Goal: Task Accomplishment & Management: Manage account settings

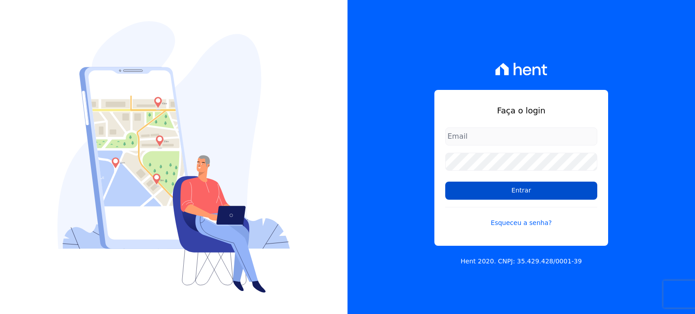
type input "[EMAIL_ADDRESS][DOMAIN_NAME]"
click at [516, 190] on input "Entrar" at bounding box center [521, 191] width 152 height 18
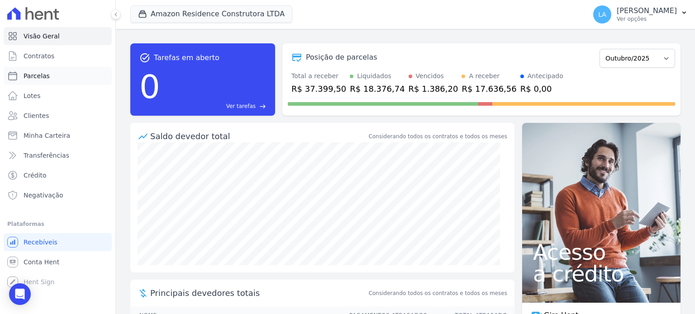
click at [44, 75] on span "Parcelas" at bounding box center [37, 75] width 26 height 9
select select
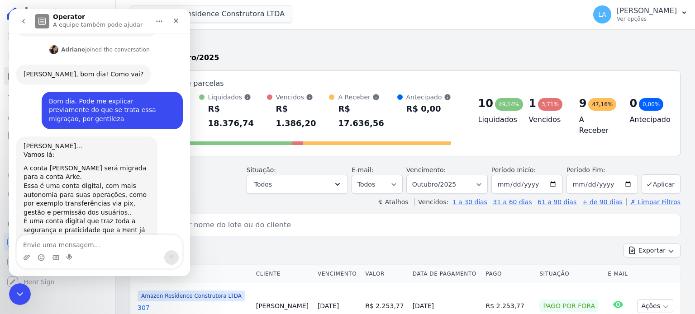
scroll to position [519, 0]
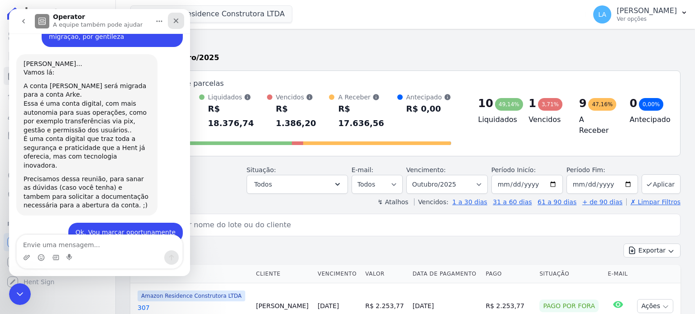
click at [179, 22] on icon "Fechar" at bounding box center [175, 20] width 7 height 7
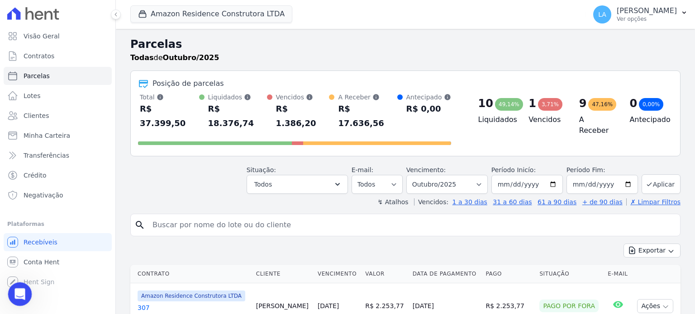
click at [21, 291] on icon "Abertura do Messenger da Intercom" at bounding box center [18, 293] width 15 height 15
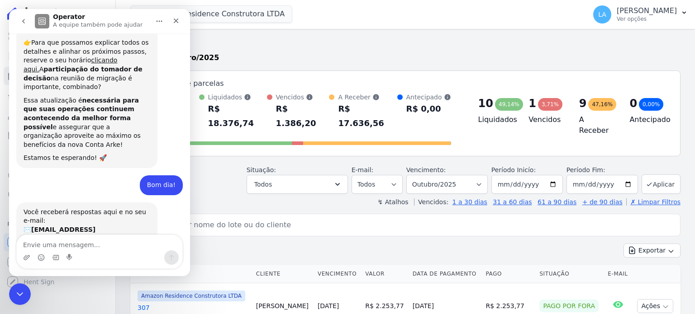
scroll to position [0, 0]
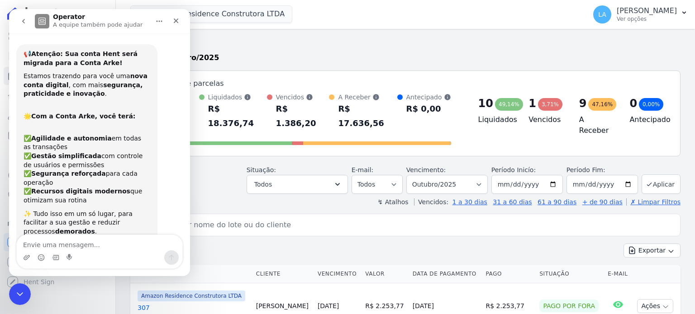
drag, startPoint x: 189, startPoint y: 212, endPoint x: 221, endPoint y: 72, distance: 143.8
click at [176, 20] on icon "Fechar" at bounding box center [176, 21] width 5 height 5
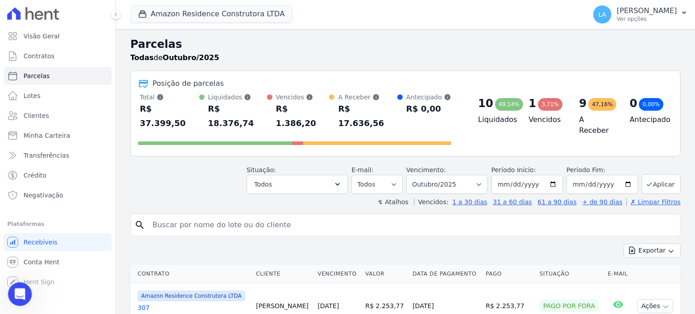
click at [24, 297] on div "Abertura do Messenger da Intercom" at bounding box center [19, 293] width 30 height 30
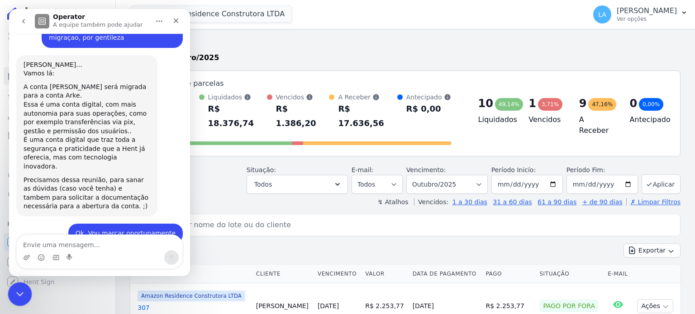
scroll to position [519, 0]
click at [25, 21] on icon "go back" at bounding box center [23, 21] width 7 height 7
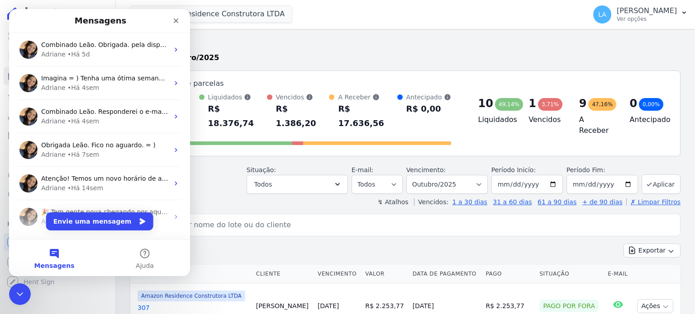
click at [57, 255] on button "Mensagens" at bounding box center [54, 258] width 90 height 36
click at [95, 223] on button "Envie uma mensagem" at bounding box center [99, 222] width 107 height 18
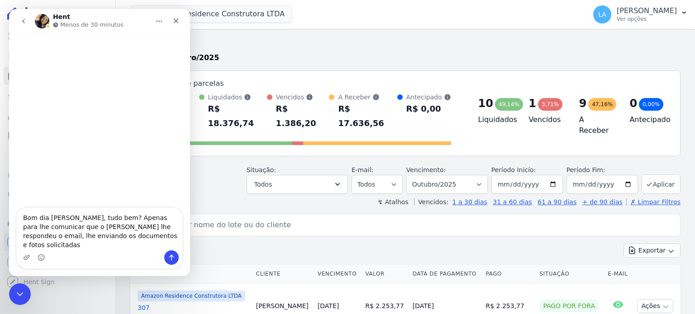
type textarea "Bom dia Adriane, tudo bem? Apenas para lhe comunicar que o Joelson lhe responde…"
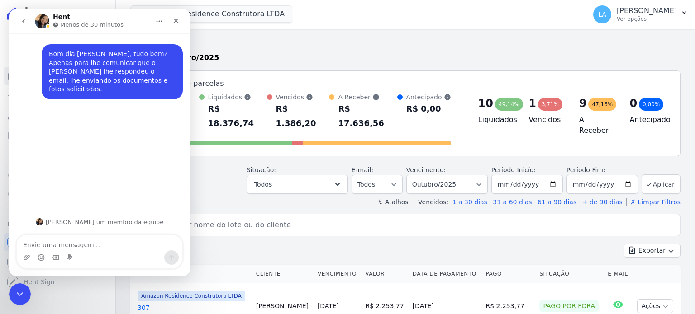
click at [176, 20] on icon "Fechar" at bounding box center [176, 21] width 5 height 5
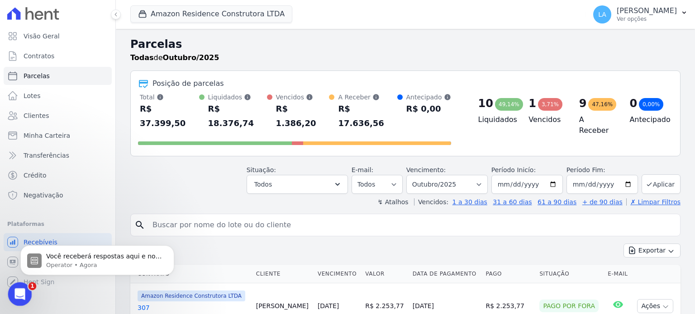
click at [24, 288] on div "Abertura do Messenger da Intercom" at bounding box center [19, 293] width 30 height 30
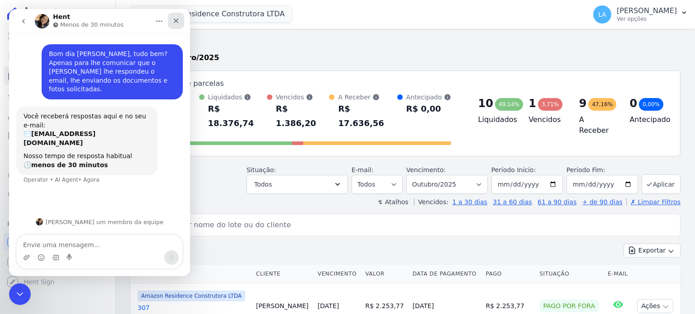
click at [177, 19] on icon "Fechar" at bounding box center [175, 20] width 7 height 7
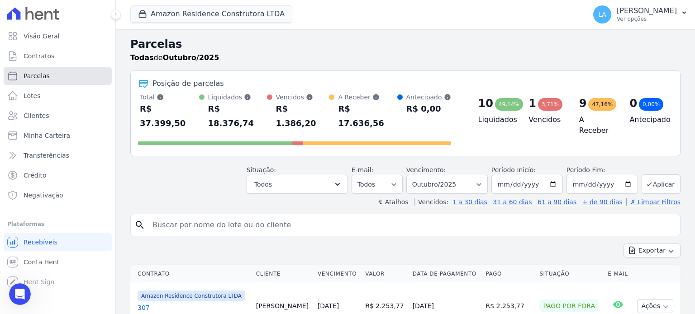
click at [67, 76] on link "Parcelas" at bounding box center [58, 76] width 108 height 18
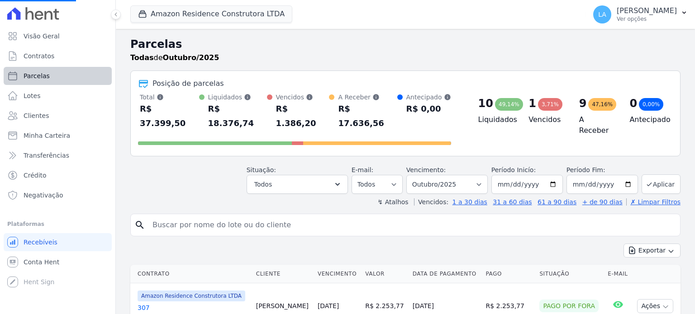
select select
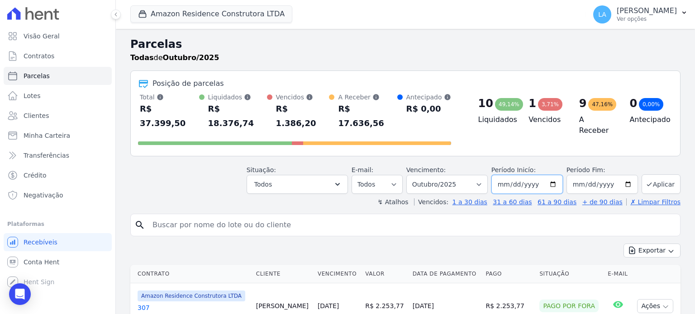
click at [552, 175] on input "2025-10-01" at bounding box center [526, 184] width 71 height 19
type input "2025-10-20"
click at [662, 175] on button "Aplicar" at bounding box center [660, 184] width 39 height 19
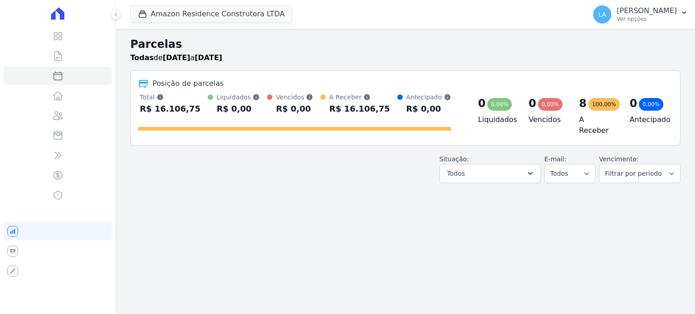
select select
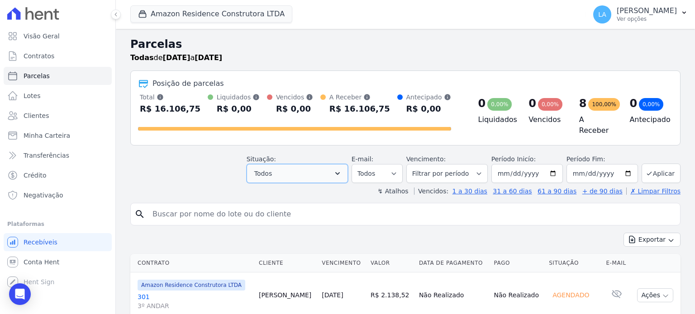
click at [342, 169] on icon "button" at bounding box center [337, 173] width 9 height 9
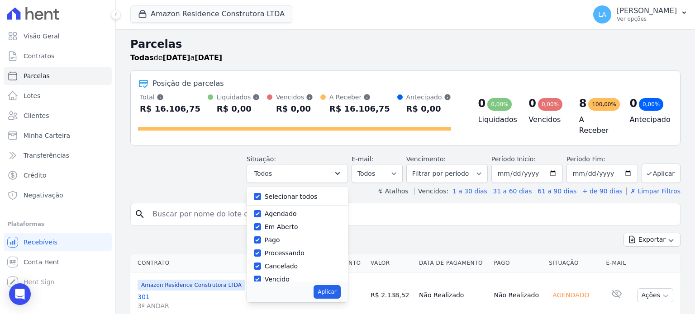
click at [291, 193] on label "Selecionar todos" at bounding box center [291, 196] width 53 height 7
click at [261, 193] on input "Selecionar todos" at bounding box center [257, 196] width 7 height 7
checkbox input "false"
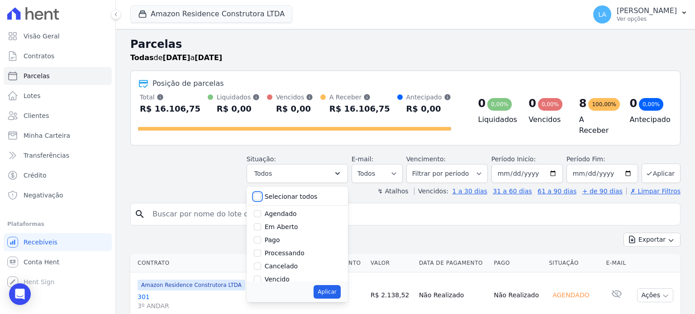
checkbox input "false"
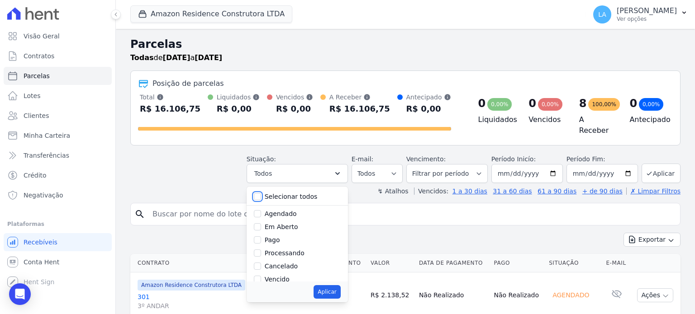
checkbox input "false"
click at [282, 210] on label "Agendado" at bounding box center [281, 213] width 32 height 7
click at [261, 210] on input "Agendado" at bounding box center [257, 213] width 7 height 7
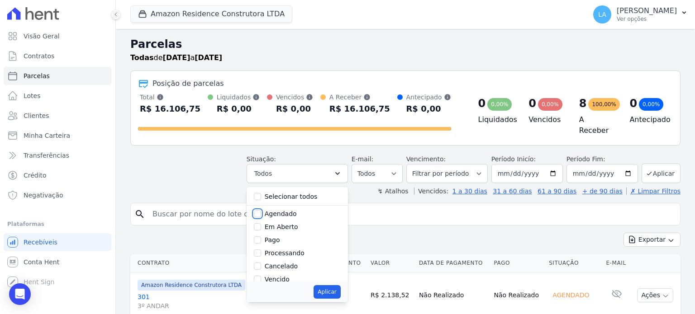
checkbox input "true"
click at [334, 289] on button "Aplicar" at bounding box center [326, 292] width 27 height 14
select select "scheduled"
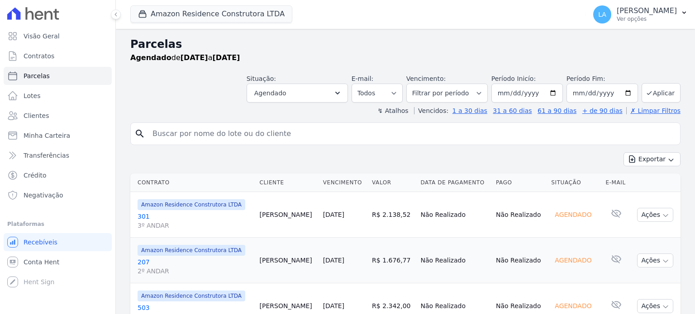
select select
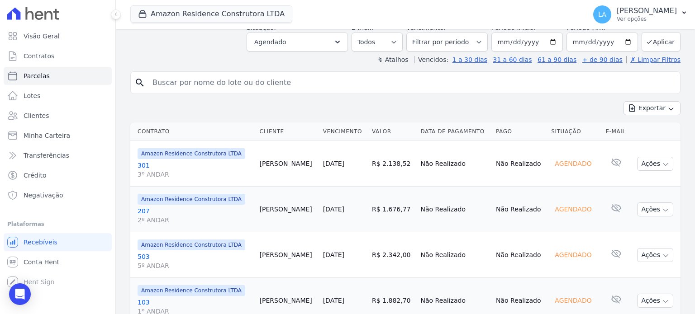
scroll to position [50, 0]
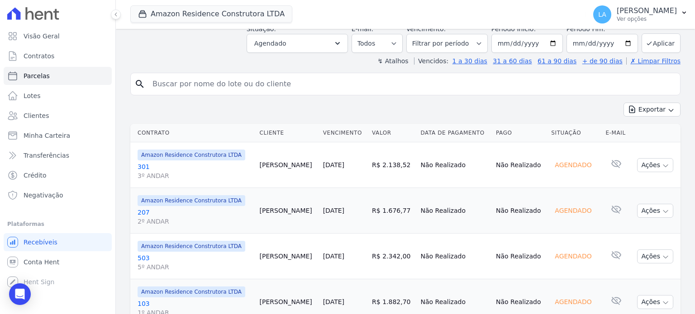
click at [142, 167] on link "301 3º ANDAR" at bounding box center [195, 171] width 115 height 18
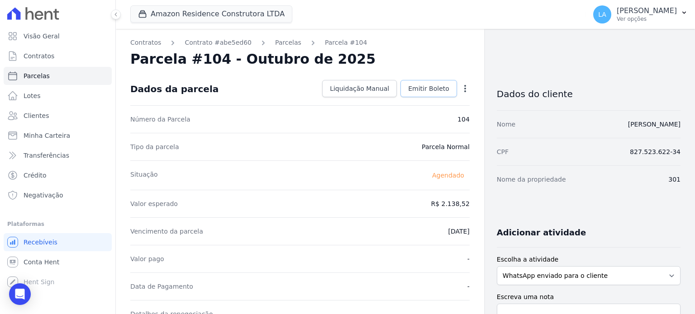
click at [417, 96] on link "Emitir Boleto" at bounding box center [428, 88] width 57 height 17
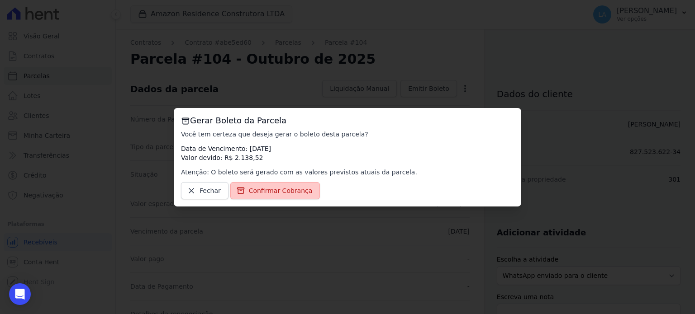
click at [262, 196] on link "Confirmar Cobrança" at bounding box center [275, 190] width 90 height 17
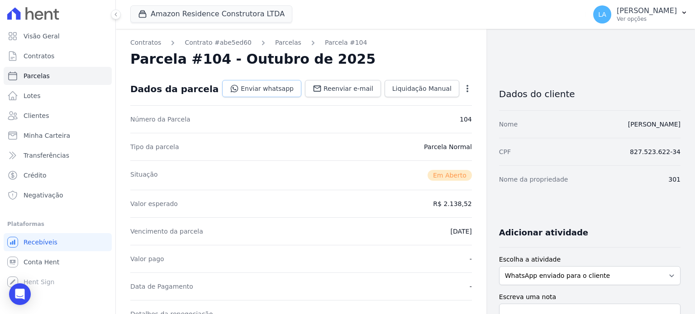
click at [280, 94] on link "Enviar whatsapp" at bounding box center [261, 88] width 79 height 17
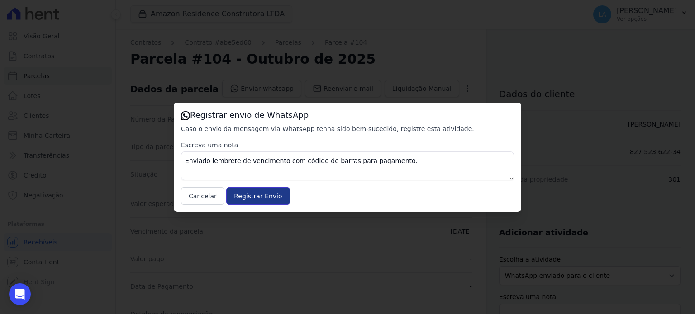
click at [261, 195] on input "Registrar Envio" at bounding box center [257, 196] width 63 height 17
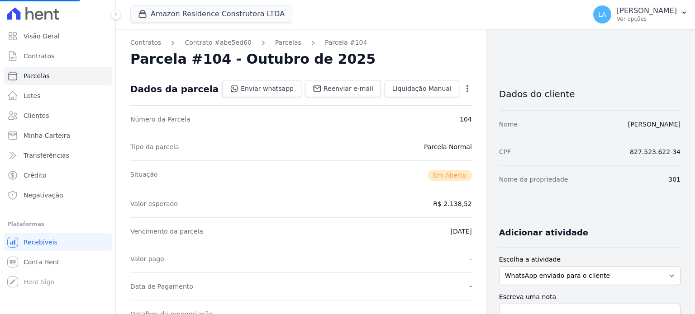
select select
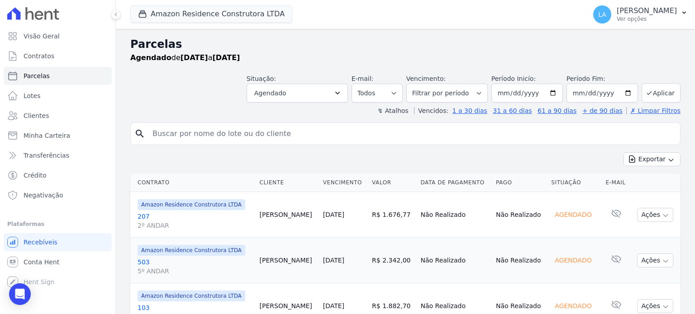
click at [146, 214] on link "207 2º ANDAR" at bounding box center [195, 221] width 115 height 18
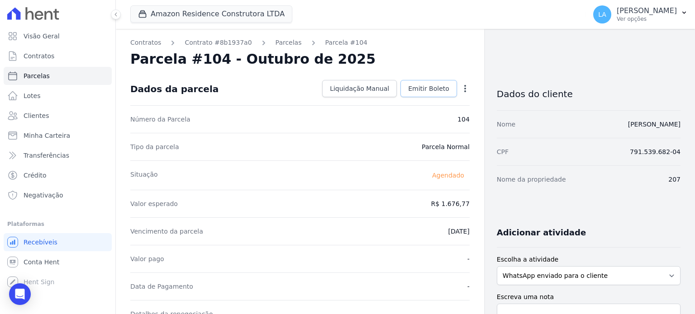
click at [426, 85] on span "Emitir Boleto" at bounding box center [428, 88] width 41 height 9
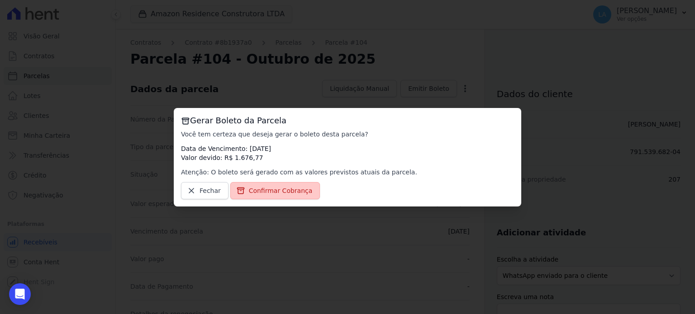
click at [293, 190] on span "Confirmar Cobrança" at bounding box center [281, 190] width 64 height 9
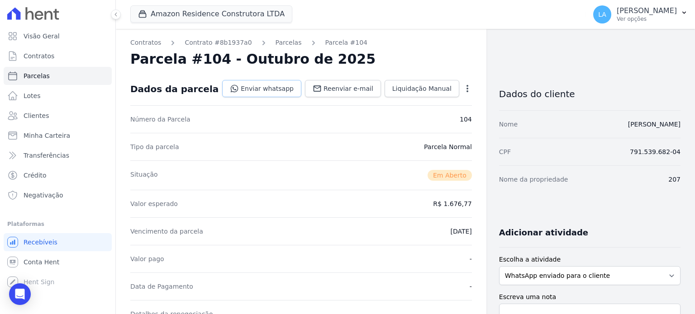
click at [266, 90] on link "Enviar whatsapp" at bounding box center [261, 88] width 79 height 17
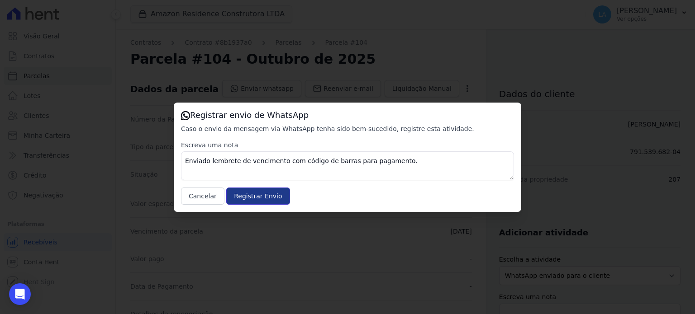
click at [252, 197] on input "Registrar Envio" at bounding box center [257, 196] width 63 height 17
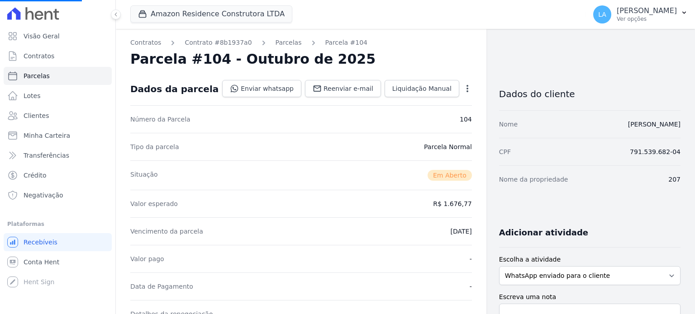
select select
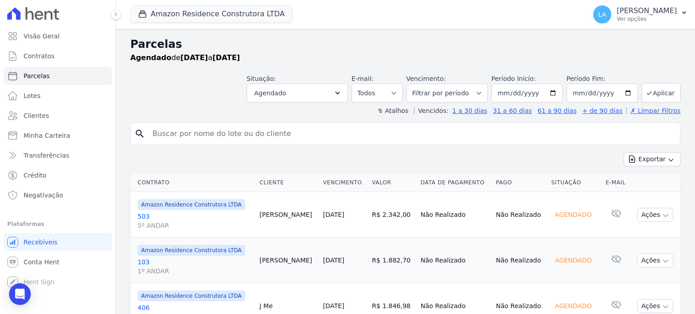
click at [142, 216] on link "503 5º ANDAR" at bounding box center [195, 221] width 115 height 18
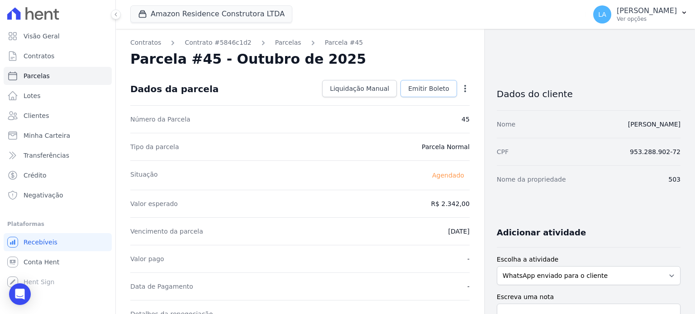
click at [423, 90] on span "Emitir Boleto" at bounding box center [428, 88] width 41 height 9
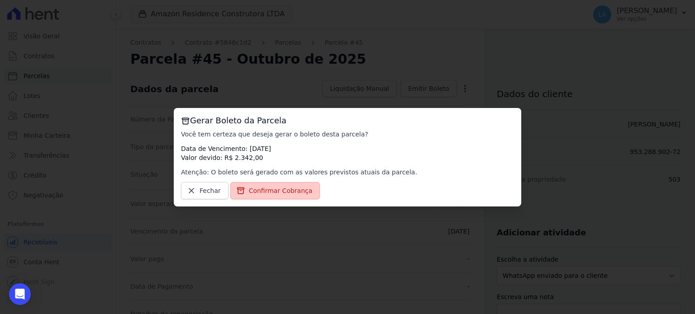
click at [292, 190] on span "Confirmar Cobrança" at bounding box center [281, 190] width 64 height 9
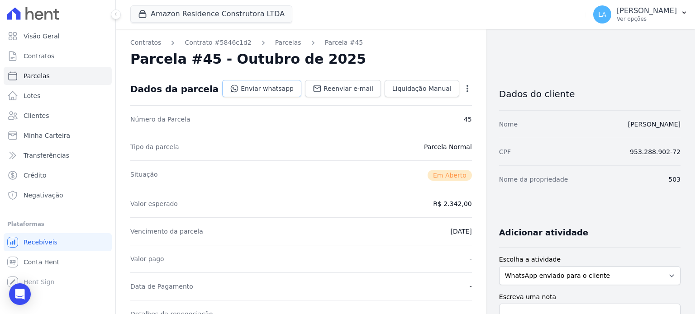
click at [274, 88] on link "Enviar whatsapp" at bounding box center [261, 88] width 79 height 17
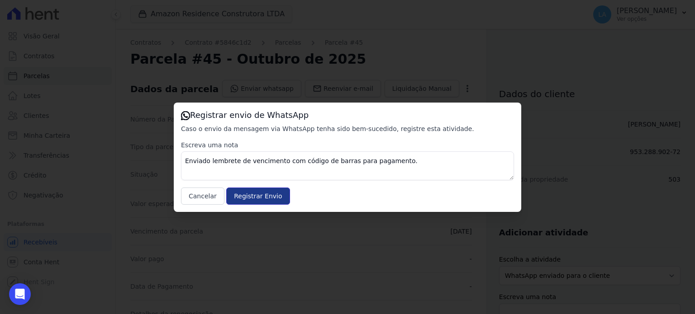
click at [260, 194] on input "Registrar Envio" at bounding box center [257, 196] width 63 height 17
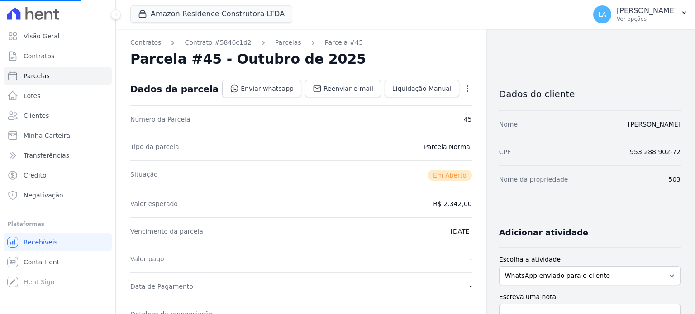
select select
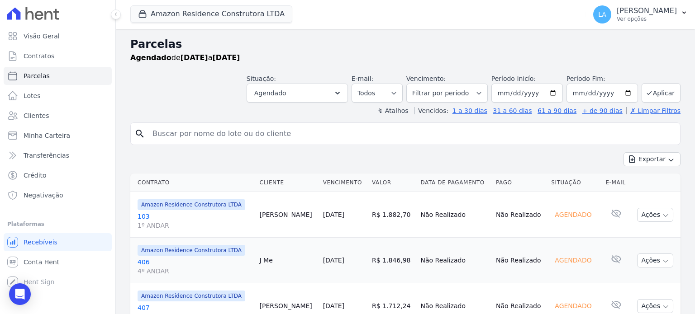
click at [142, 219] on link "103 1º ANDAR" at bounding box center [195, 221] width 115 height 18
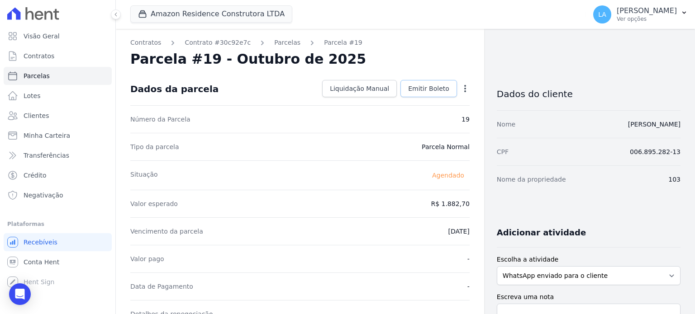
click at [431, 89] on span "Emitir Boleto" at bounding box center [428, 88] width 41 height 9
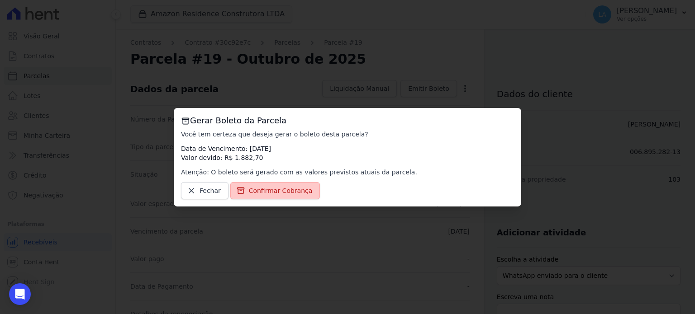
click at [294, 191] on span "Confirmar Cobrança" at bounding box center [281, 190] width 64 height 9
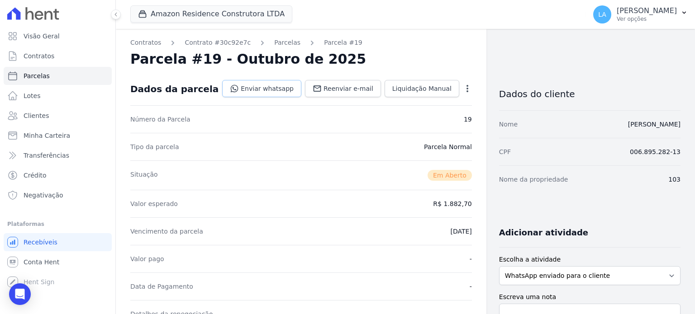
click at [273, 86] on link "Enviar whatsapp" at bounding box center [261, 88] width 79 height 17
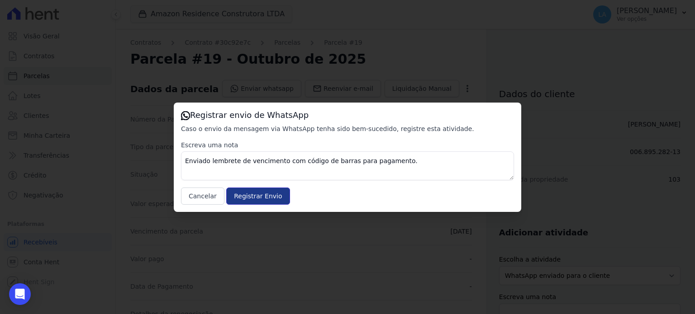
click at [237, 194] on input "Registrar Envio" at bounding box center [257, 196] width 63 height 17
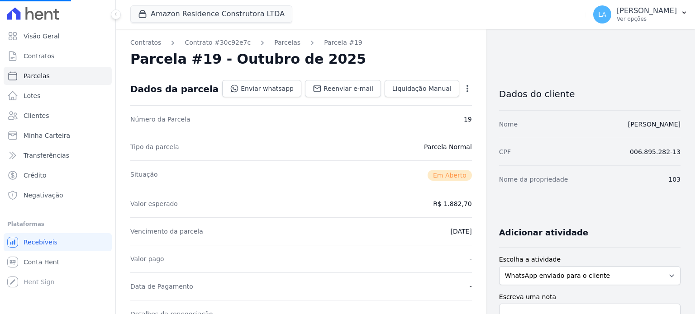
select select
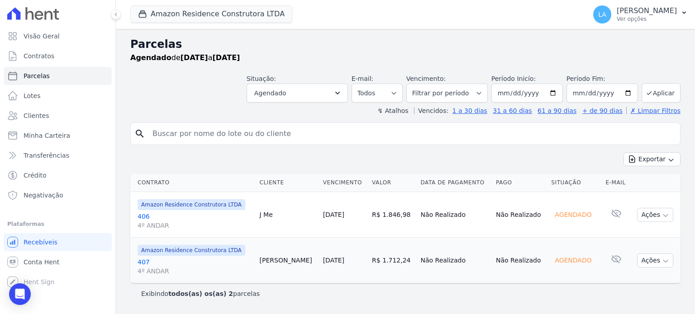
click at [144, 218] on link "406 4º ANDAR" at bounding box center [195, 221] width 115 height 18
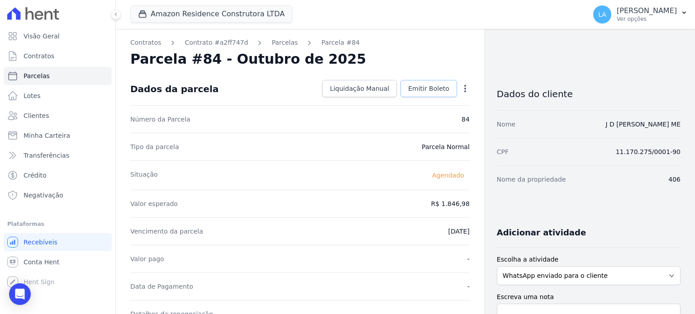
click at [424, 91] on span "Emitir Boleto" at bounding box center [428, 88] width 41 height 9
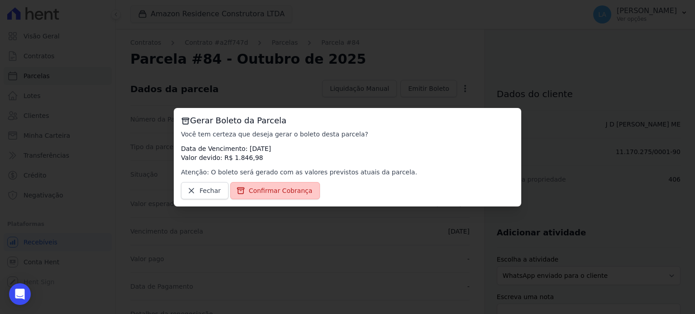
click at [299, 189] on span "Confirmar Cobrança" at bounding box center [281, 190] width 64 height 9
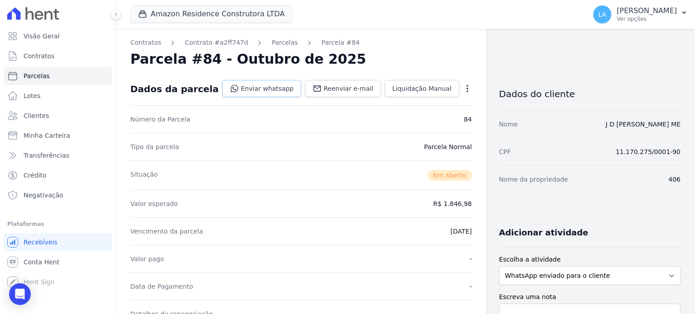
click at [280, 88] on link "Enviar whatsapp" at bounding box center [261, 88] width 79 height 17
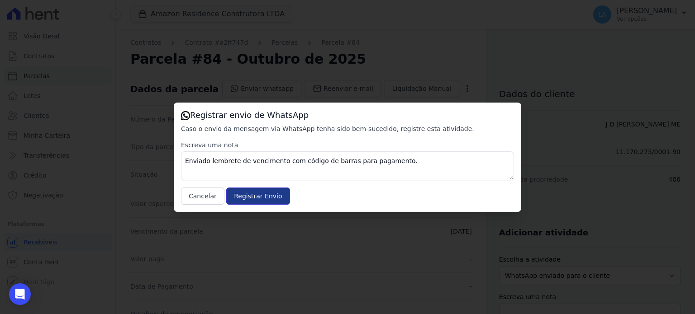
click at [260, 196] on input "Registrar Envio" at bounding box center [257, 196] width 63 height 17
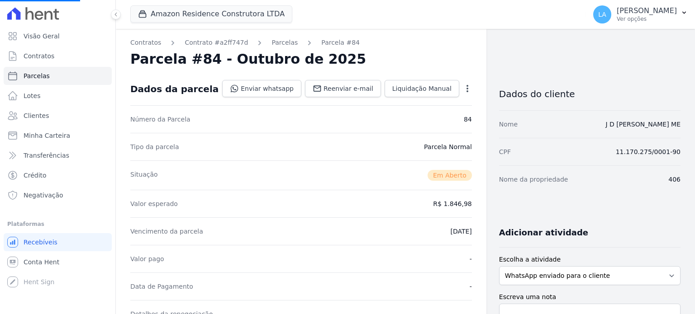
select select
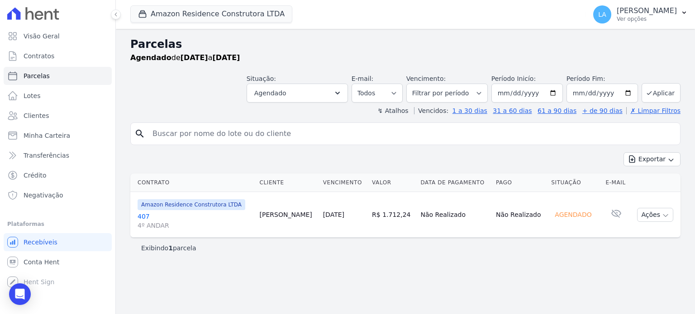
click at [146, 217] on link "407 4º ANDAR" at bounding box center [195, 221] width 115 height 18
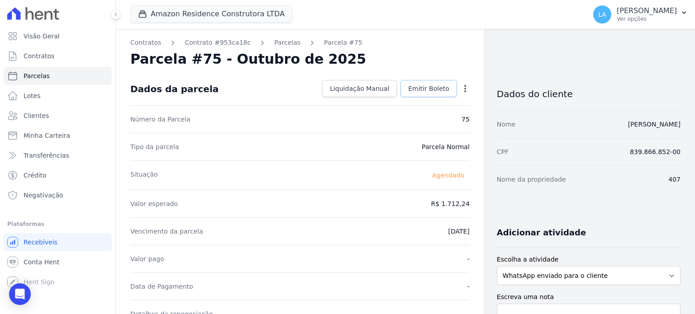
click at [439, 86] on span "Emitir Boleto" at bounding box center [428, 88] width 41 height 9
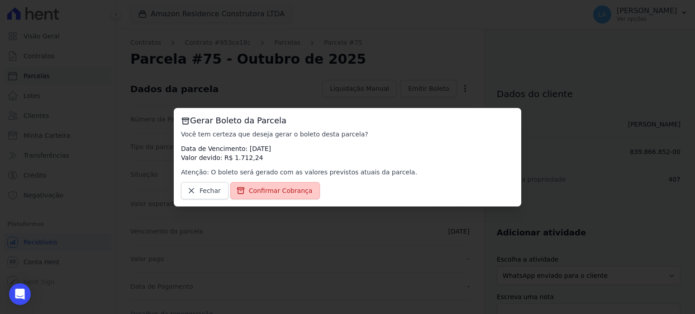
click at [298, 189] on span "Confirmar Cobrança" at bounding box center [281, 190] width 64 height 9
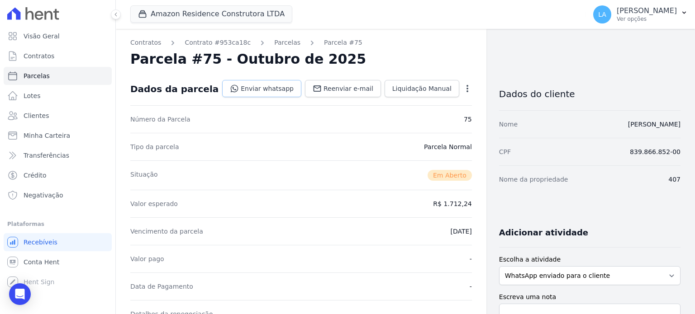
click at [280, 89] on link "Enviar whatsapp" at bounding box center [261, 88] width 79 height 17
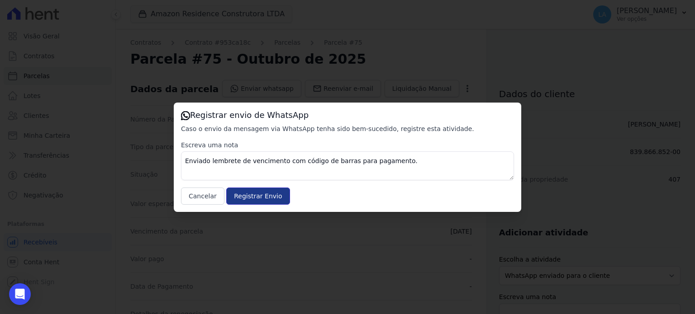
click at [274, 195] on input "Registrar Envio" at bounding box center [257, 196] width 63 height 17
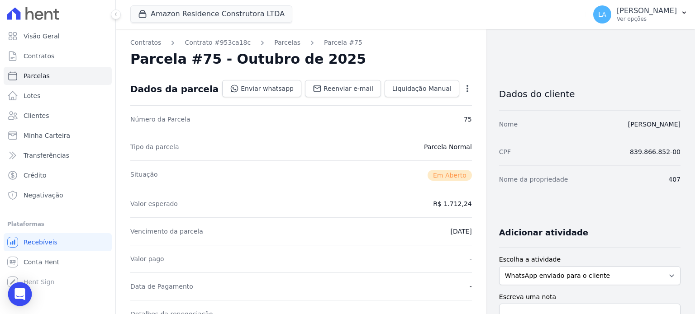
click at [22, 297] on icon "Open Intercom Messenger" at bounding box center [19, 295] width 10 height 12
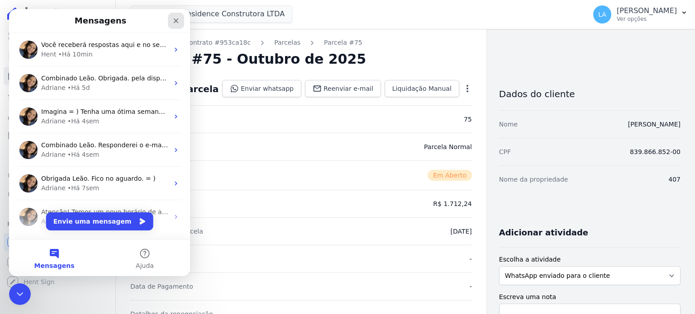
click at [176, 20] on icon "Fechar" at bounding box center [176, 21] width 5 height 5
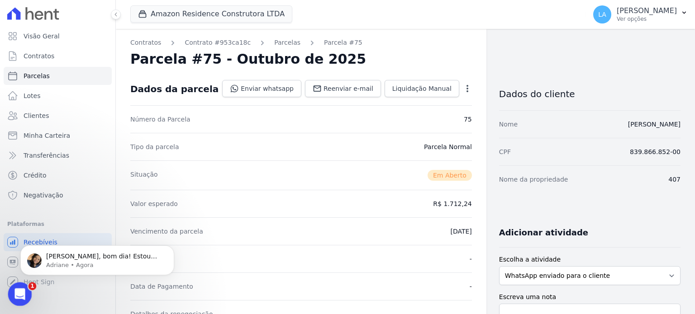
click at [16, 291] on icon "Abertura do Messenger da Intercom" at bounding box center [18, 293] width 15 height 15
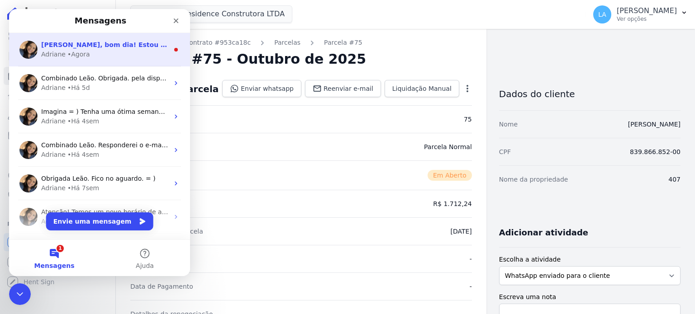
click at [67, 56] on div "• Agora" at bounding box center [78, 54] width 23 height 9
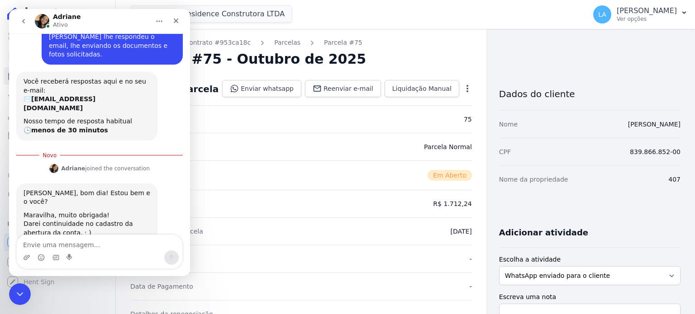
scroll to position [35, 0]
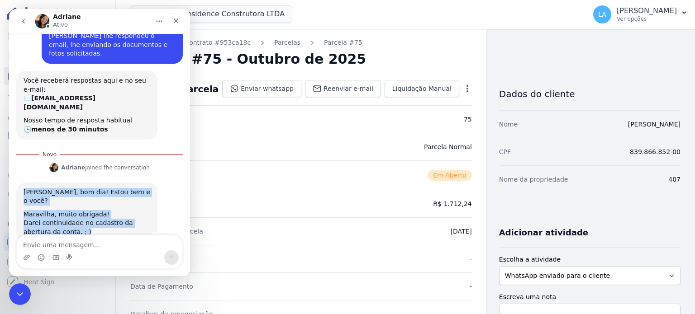
drag, startPoint x: 65, startPoint y: 205, endPoint x: 18, endPoint y: 175, distance: 56.0
click at [18, 183] on div "Olá Leão, bom dia! Estou bem e o você? Maravilha, muito obrigada! Darei continu…" at bounding box center [86, 213] width 141 height 60
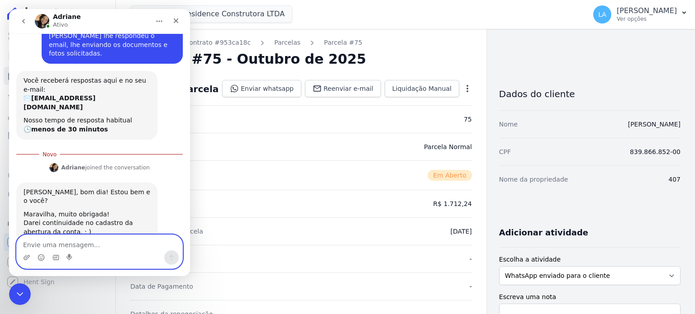
click at [68, 245] on textarea "Envie uma mensagem..." at bounding box center [100, 242] width 166 height 15
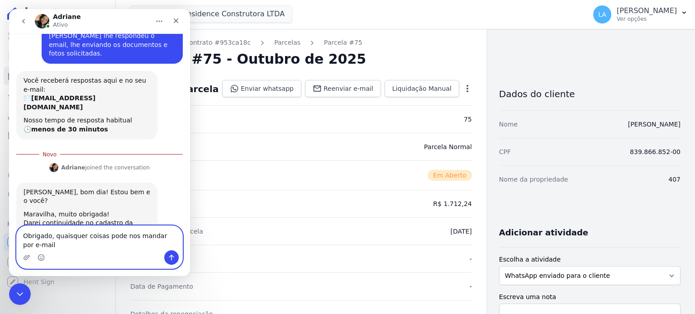
scroll to position [44, 0]
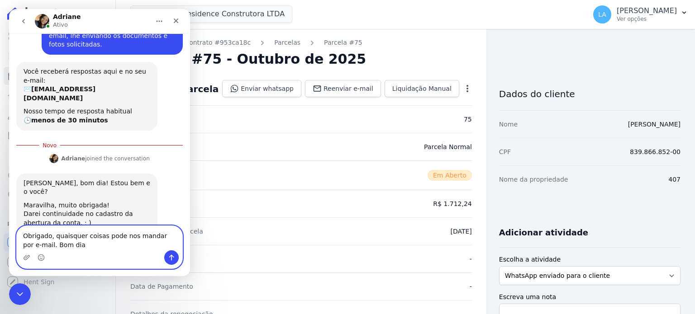
type textarea "Obrigado, quaisquer coisas pode nos mandar por e-mail. Bom dia!"
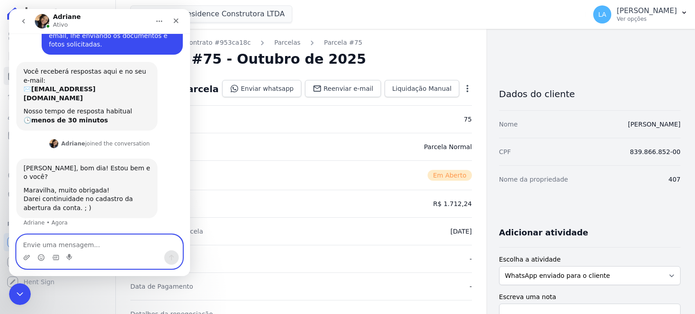
scroll to position [56, 0]
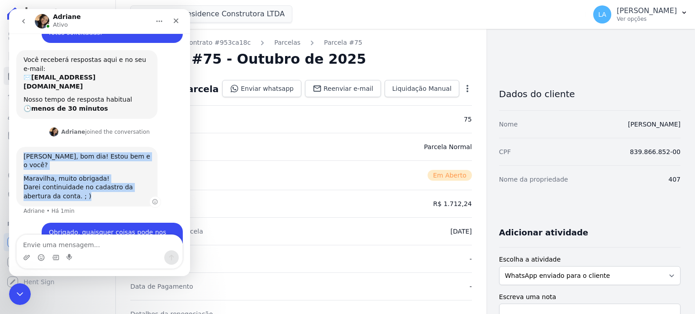
drag, startPoint x: 55, startPoint y: 172, endPoint x: 19, endPoint y: 133, distance: 53.4
click at [19, 147] on div "Olá Leão, bom dia! Estou bem e o você? Maravilha, muito obrigada! Darei continu…" at bounding box center [86, 177] width 141 height 60
copy div "Olá Leão, bom dia! Estou bem e o você? Maravilha, muito obrigada! Darei continu…"
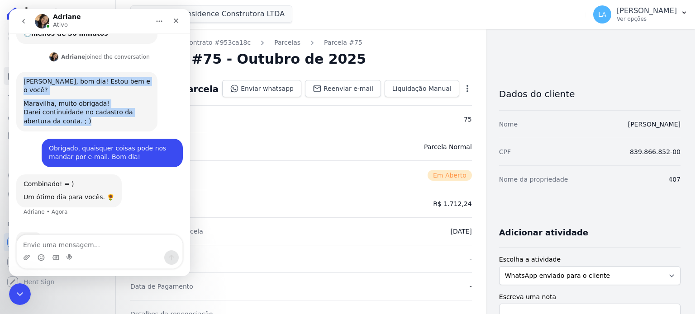
scroll to position [96, 0]
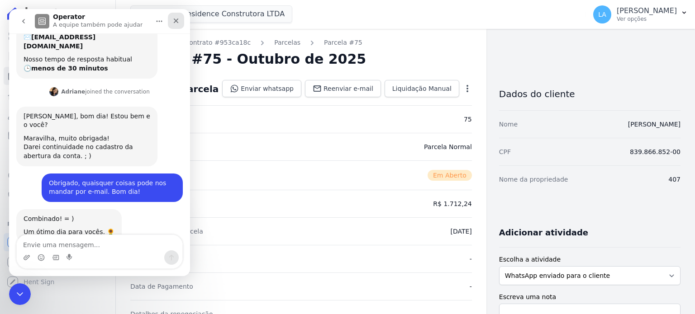
click at [181, 19] on div "Fechar" at bounding box center [176, 21] width 16 height 16
